Goal: Obtain resource: Obtain resource

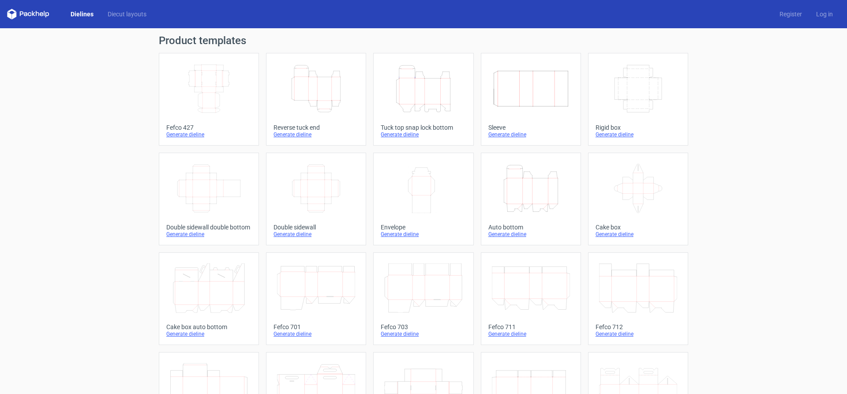
click at [80, 145] on div "Product templates Width Depth Height Fefco 427 Generate dieline Height Depth Wi…" at bounding box center [423, 289] width 847 height 523
click at [409, 94] on icon "Height Depth Width" at bounding box center [423, 88] width 78 height 49
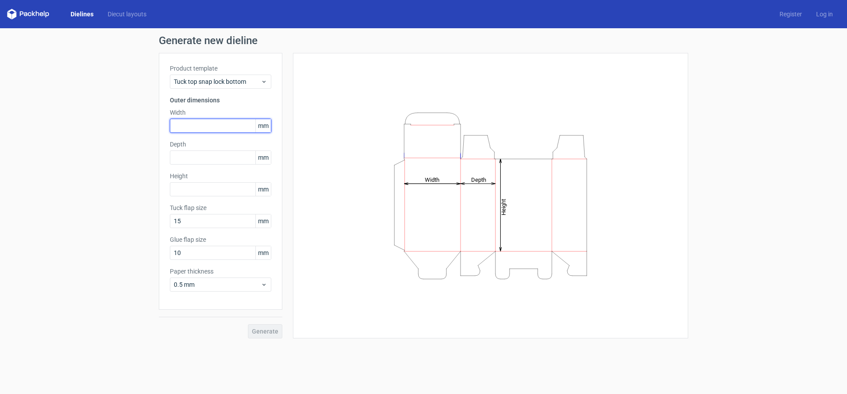
click at [201, 127] on input "text" at bounding box center [220, 126] width 101 height 14
type input "75"
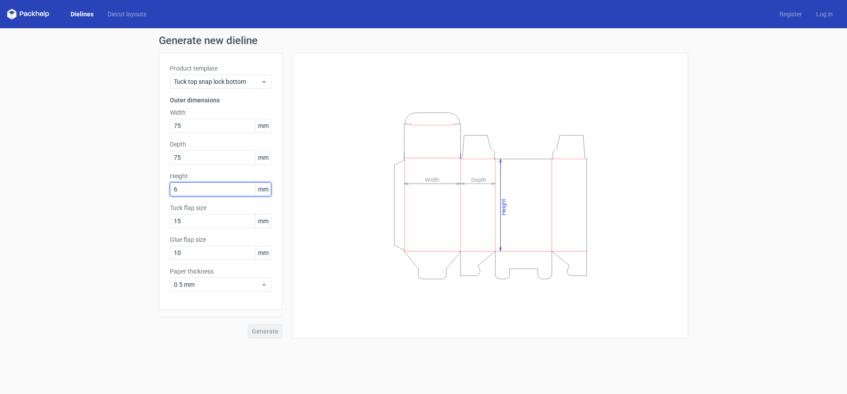
type input "60"
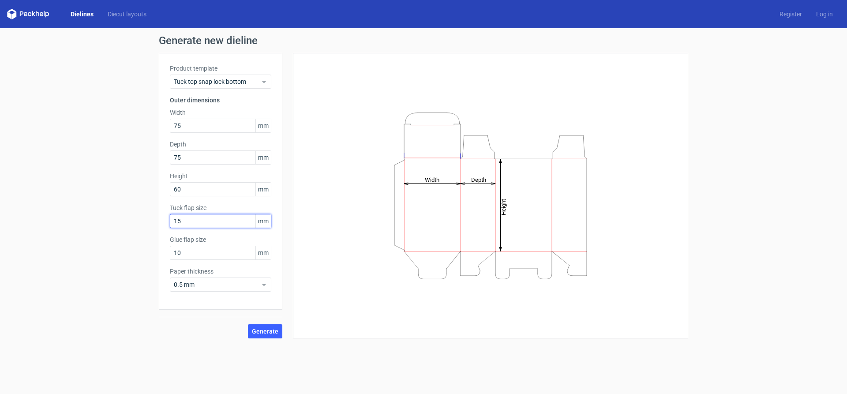
drag, startPoint x: 183, startPoint y: 217, endPoint x: 156, endPoint y: 218, distance: 27.3
click at [170, 218] on input "15" at bounding box center [220, 221] width 101 height 14
drag, startPoint x: 179, startPoint y: 255, endPoint x: 163, endPoint y: 255, distance: 15.4
click at [170, 255] on input "10" at bounding box center [220, 253] width 101 height 14
type input "15"
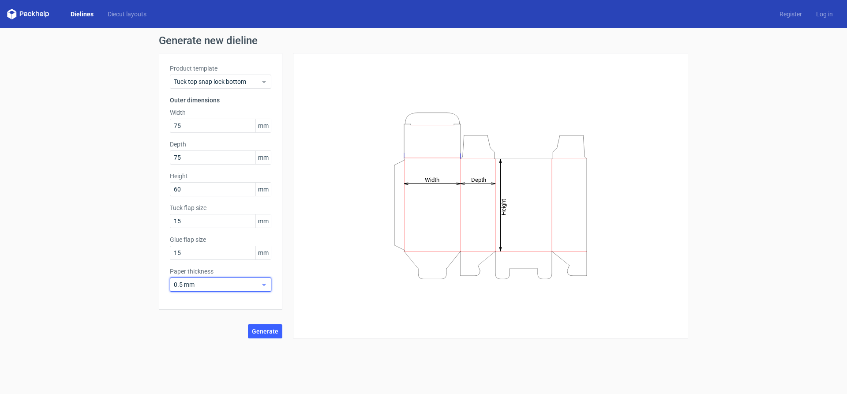
click at [200, 285] on span "0.5 mm" at bounding box center [217, 284] width 87 height 9
click at [199, 346] on div "1.5 mm" at bounding box center [220, 346] width 94 height 14
click at [263, 331] on span "Generate" at bounding box center [265, 331] width 26 height 6
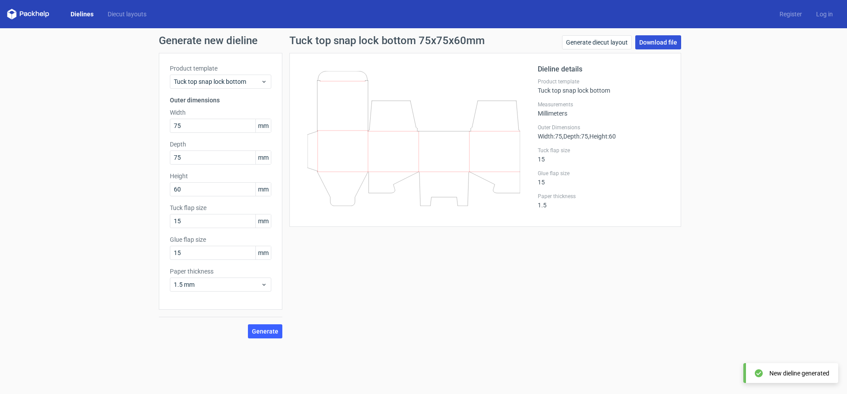
drag, startPoint x: 664, startPoint y: 42, endPoint x: 667, endPoint y: 47, distance: 5.5
click at [664, 42] on link "Download file" at bounding box center [658, 42] width 46 height 14
click at [419, 255] on div "Tuck top snap lock bottom 75x75x60mm Generate diecut layout Download file Dieli…" at bounding box center [485, 186] width 406 height 303
